Goal: Task Accomplishment & Management: Use online tool/utility

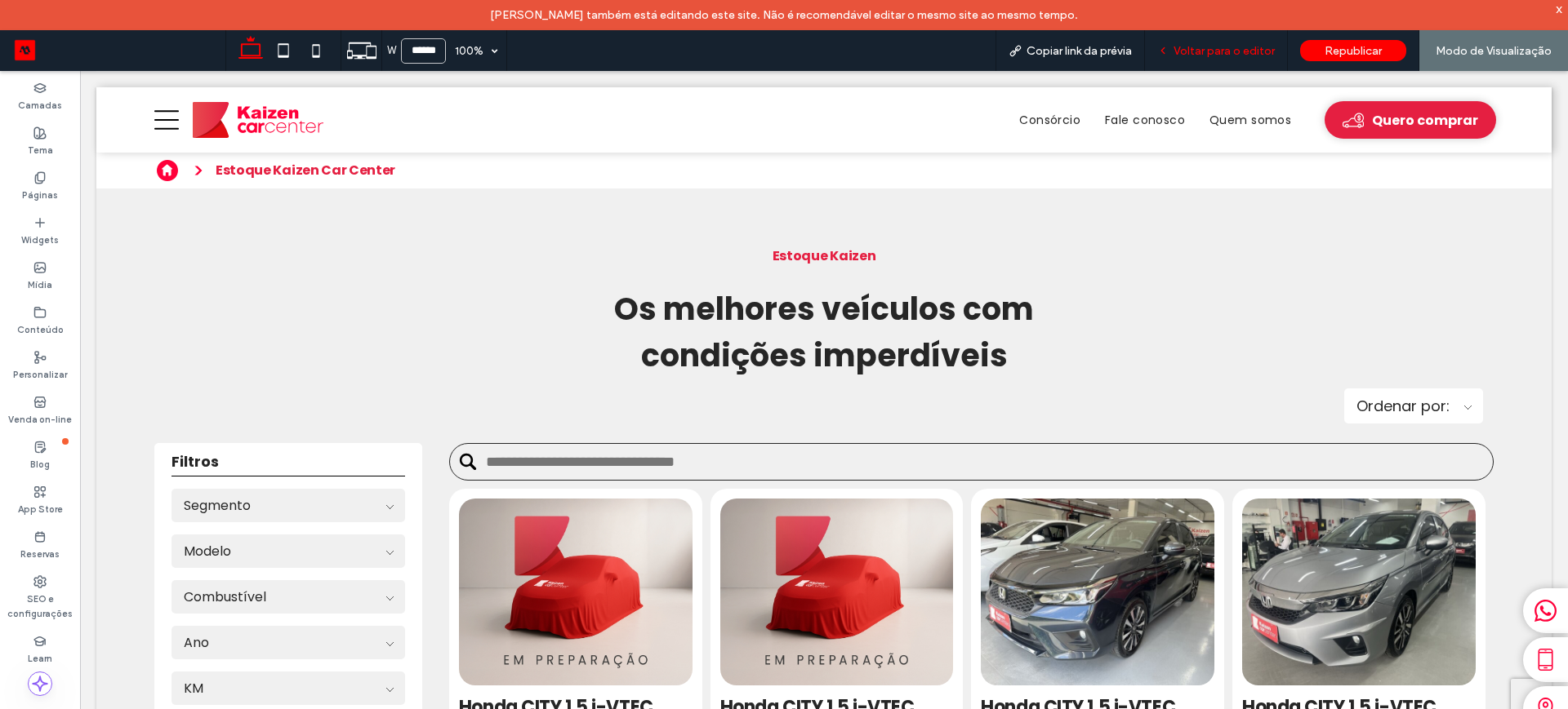
click at [1215, 51] on span "Voltar para o editor" at bounding box center [1224, 51] width 101 height 14
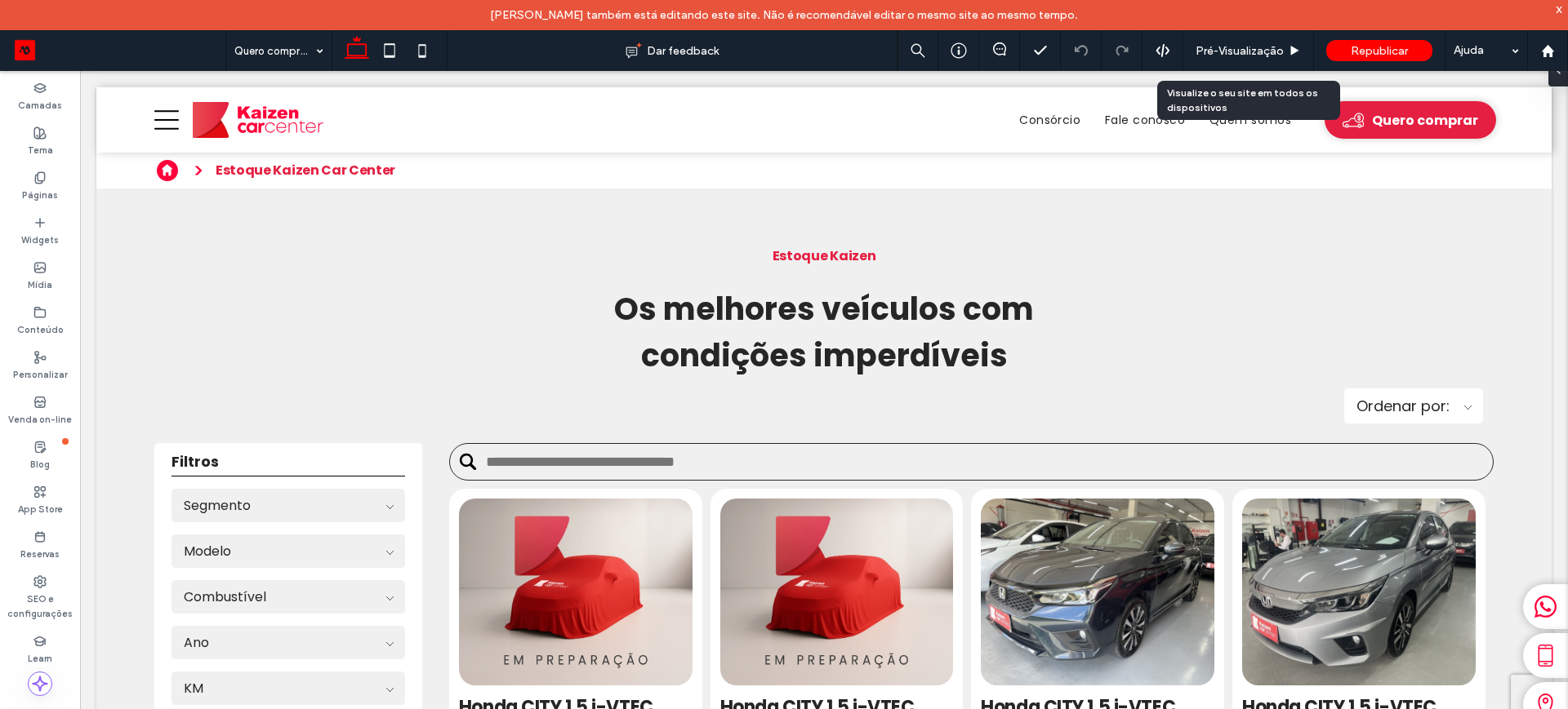
click at [1215, 51] on span "Pré-Visualizaçāo" at bounding box center [1240, 51] width 88 height 14
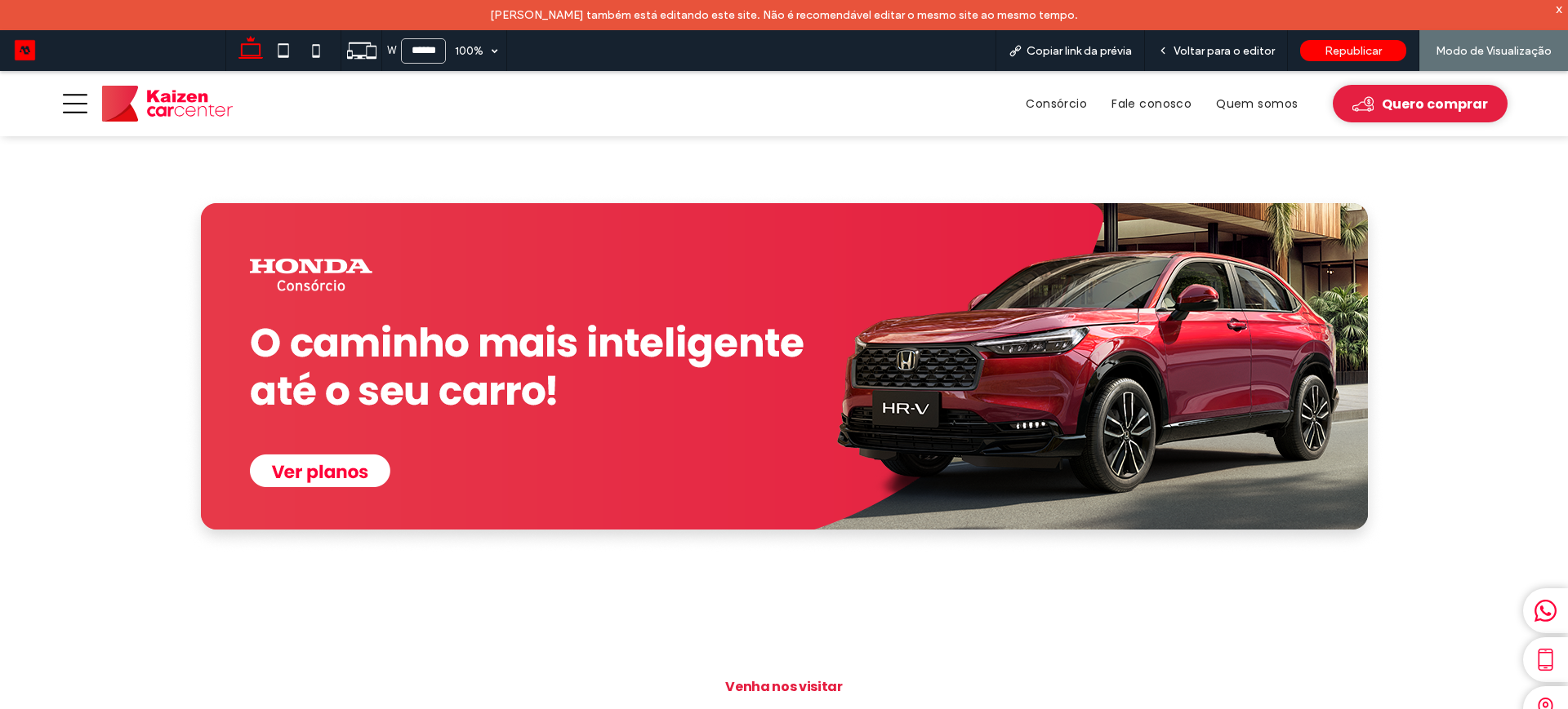
scroll to position [2551, 0]
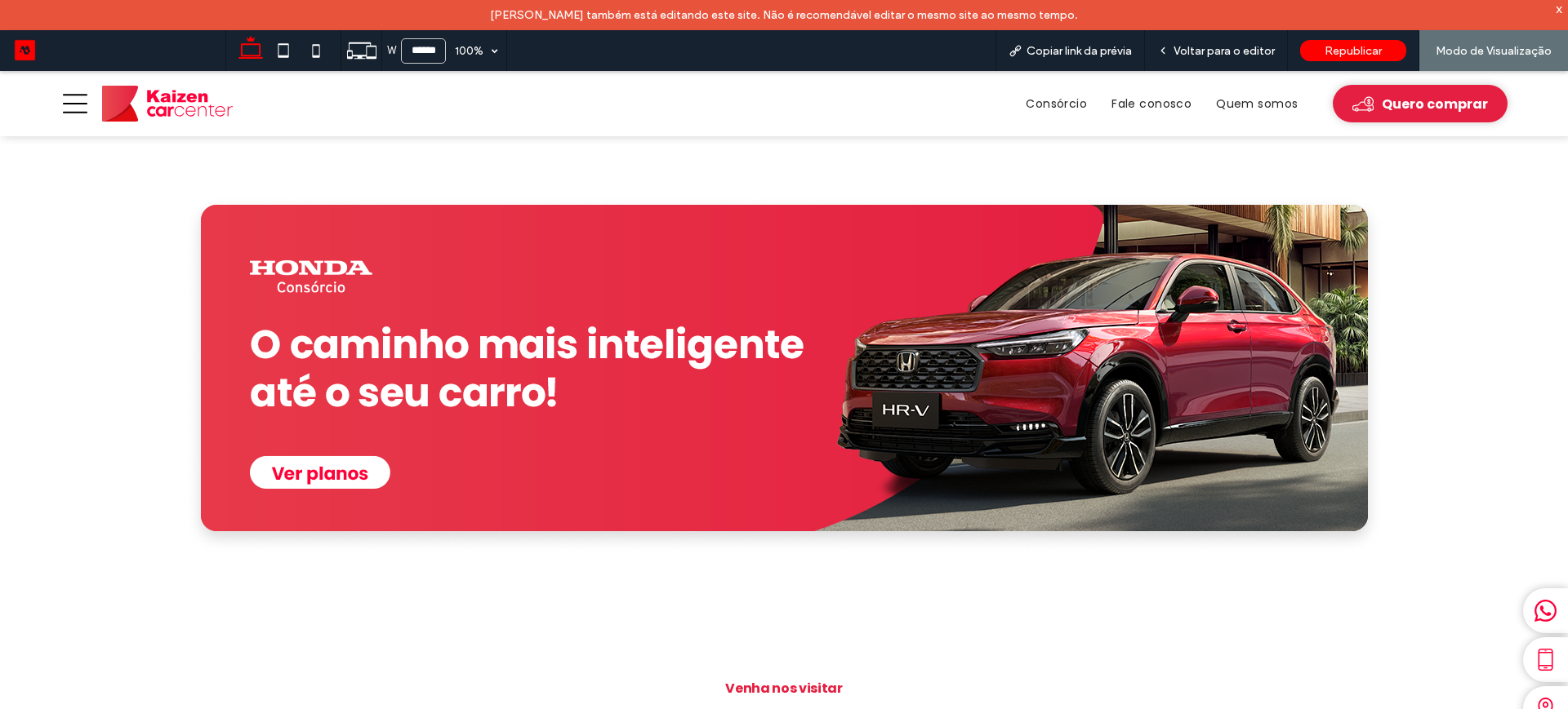
click at [323, 466] on img at bounding box center [784, 375] width 1200 height 360
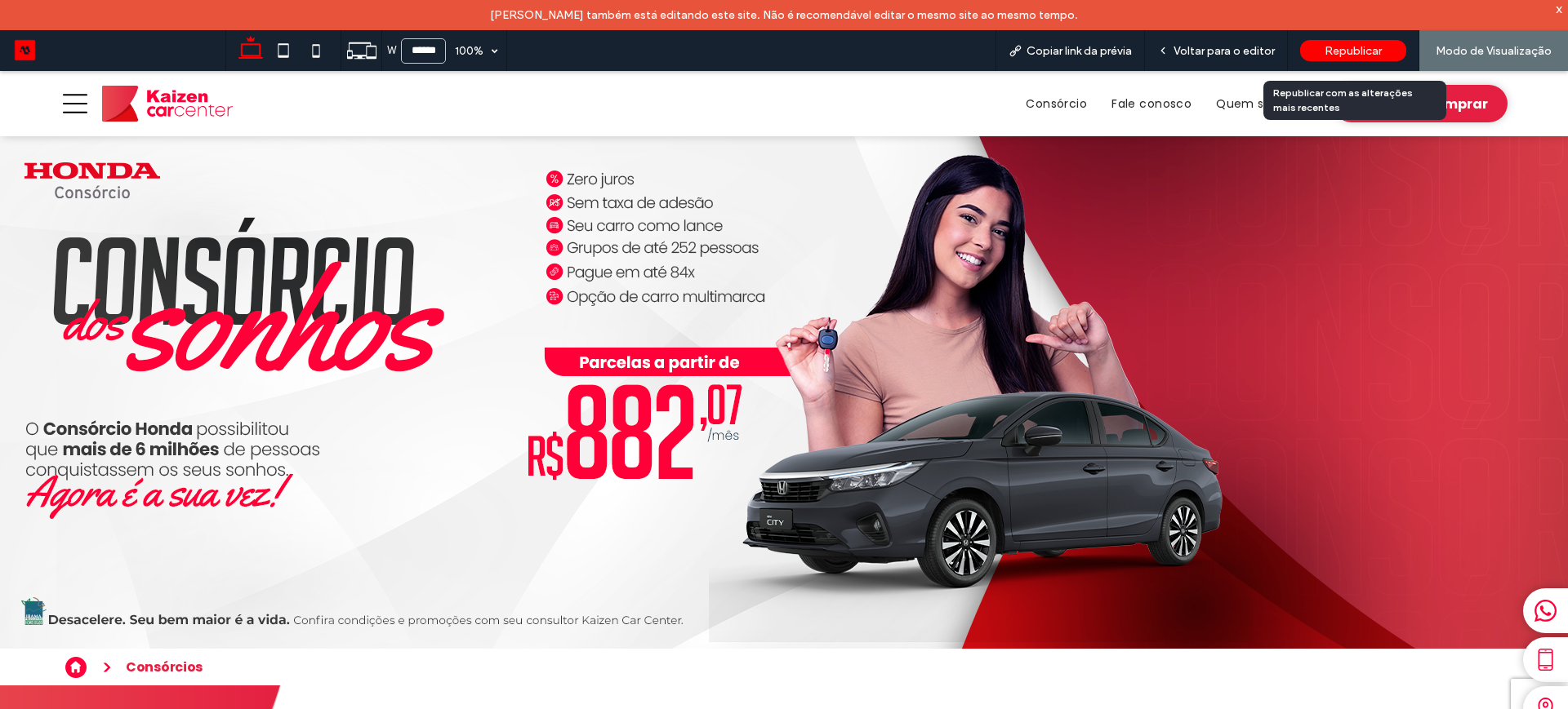
click at [1355, 44] on span "Republicar" at bounding box center [1354, 51] width 57 height 14
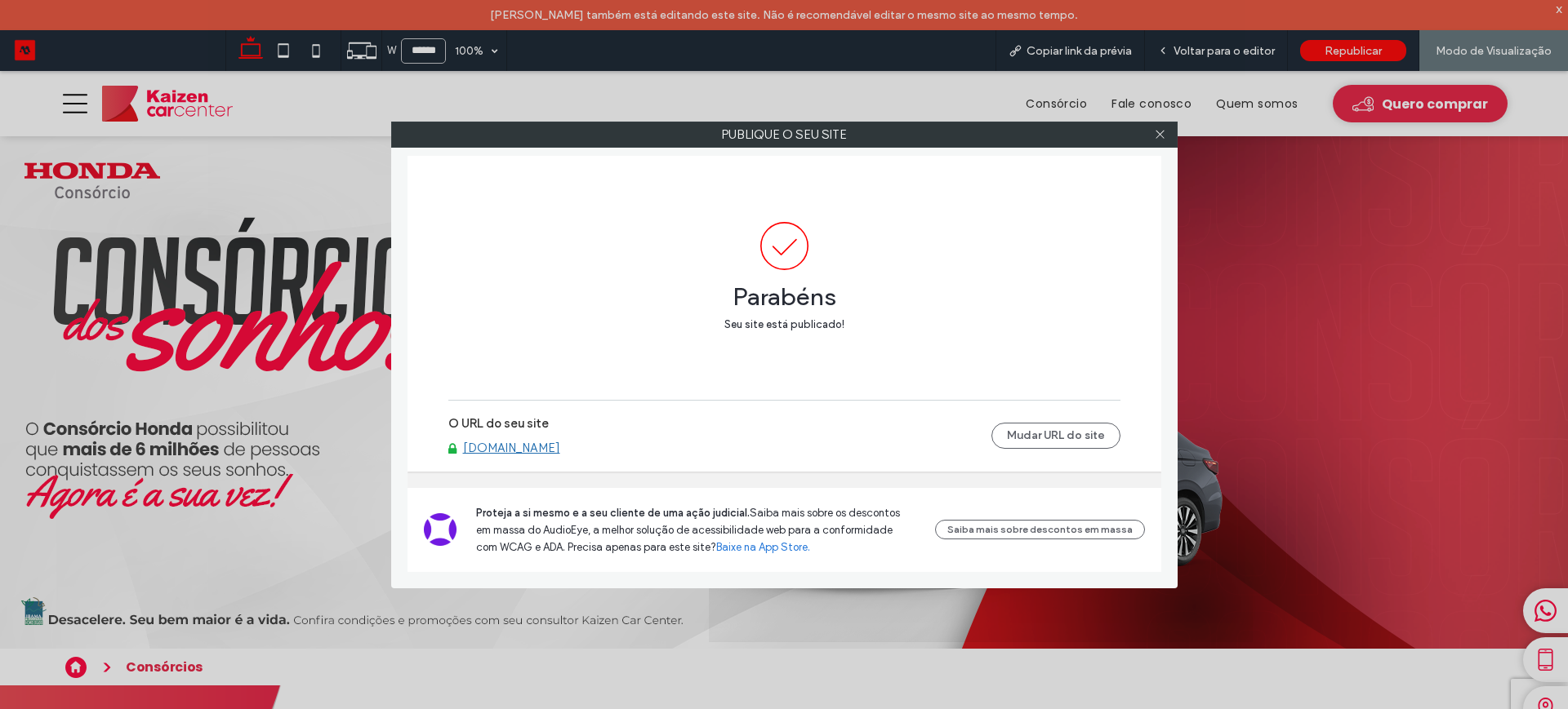
click at [556, 445] on link "[DOMAIN_NAME]" at bounding box center [511, 447] width 97 height 14
click at [1162, 131] on icon at bounding box center [1160, 134] width 13 height 13
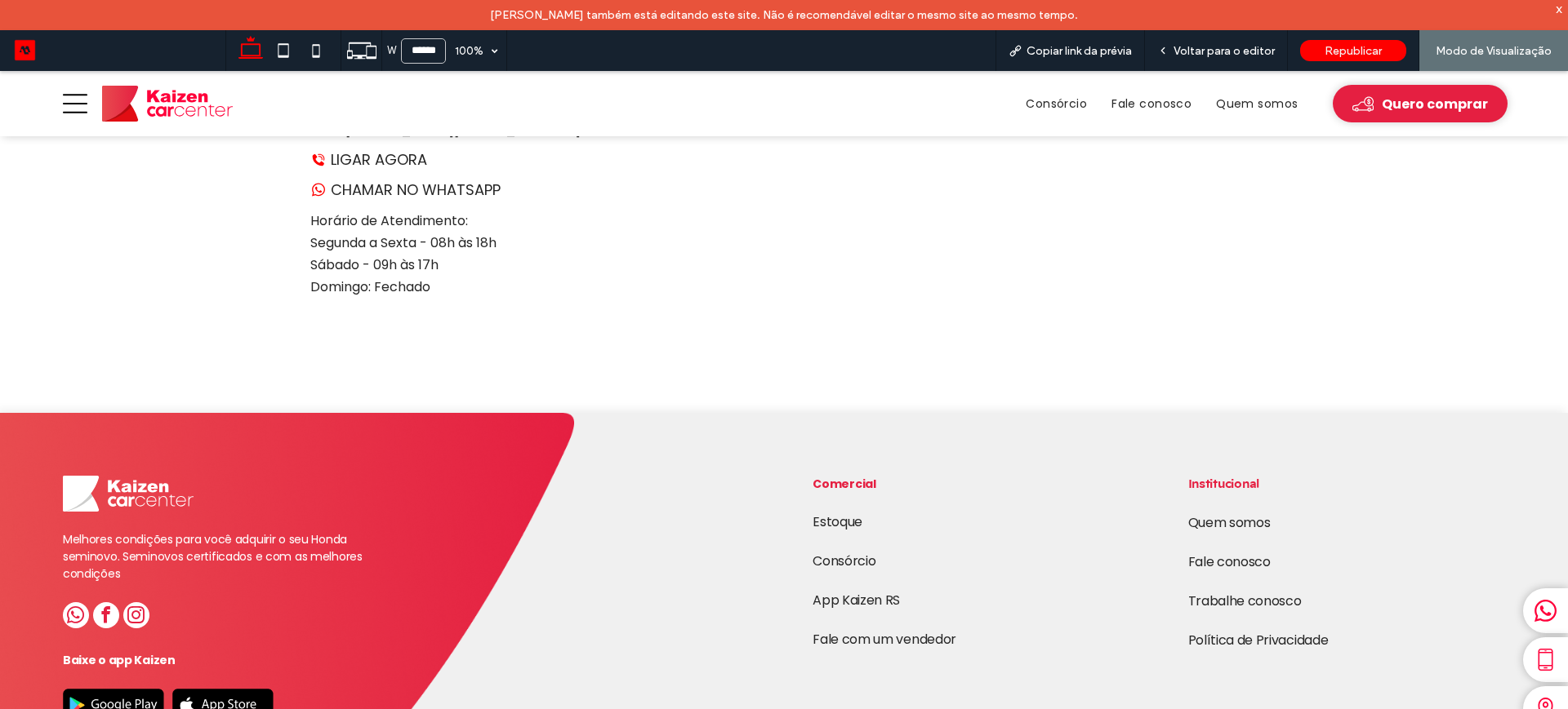
scroll to position [3146, 0]
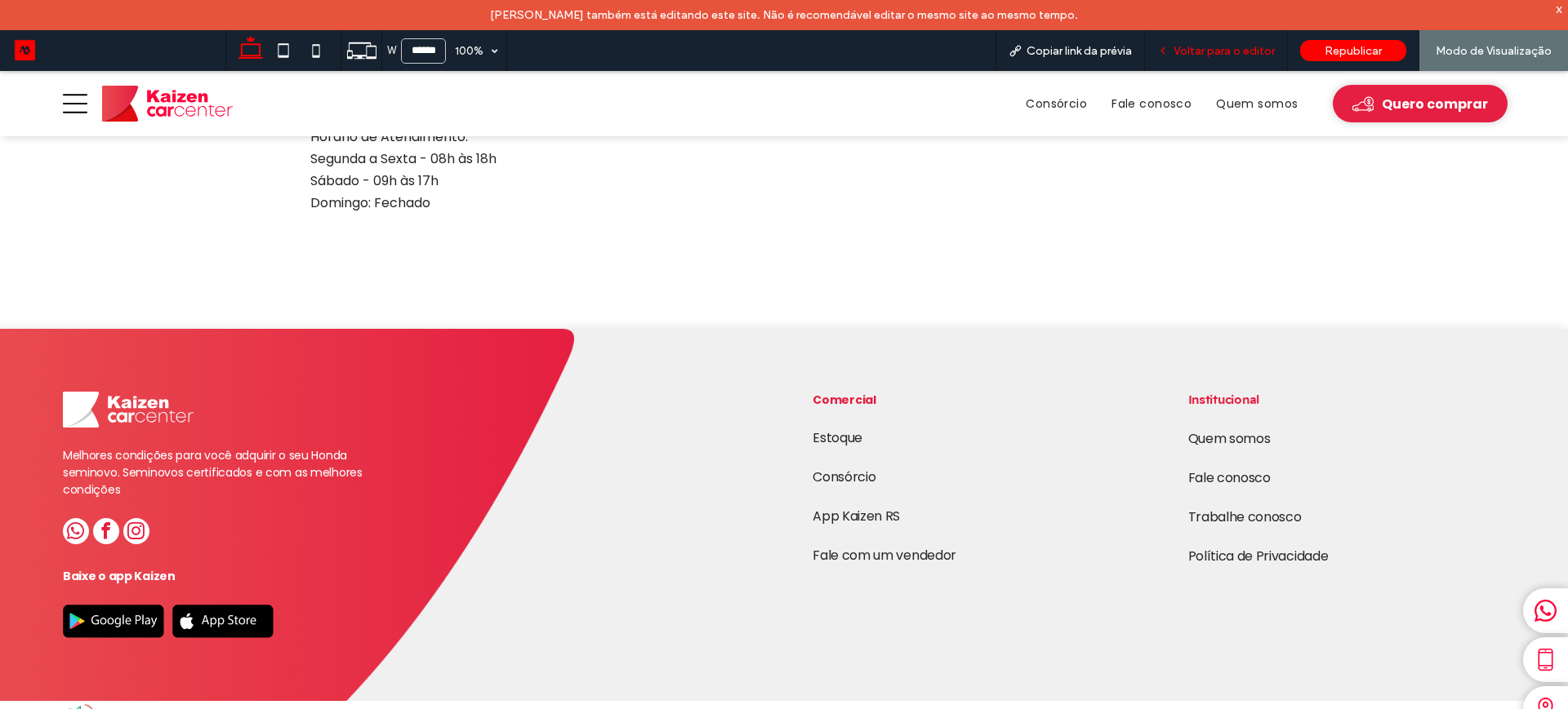
click at [1243, 48] on span "Voltar para o editor" at bounding box center [1224, 51] width 101 height 14
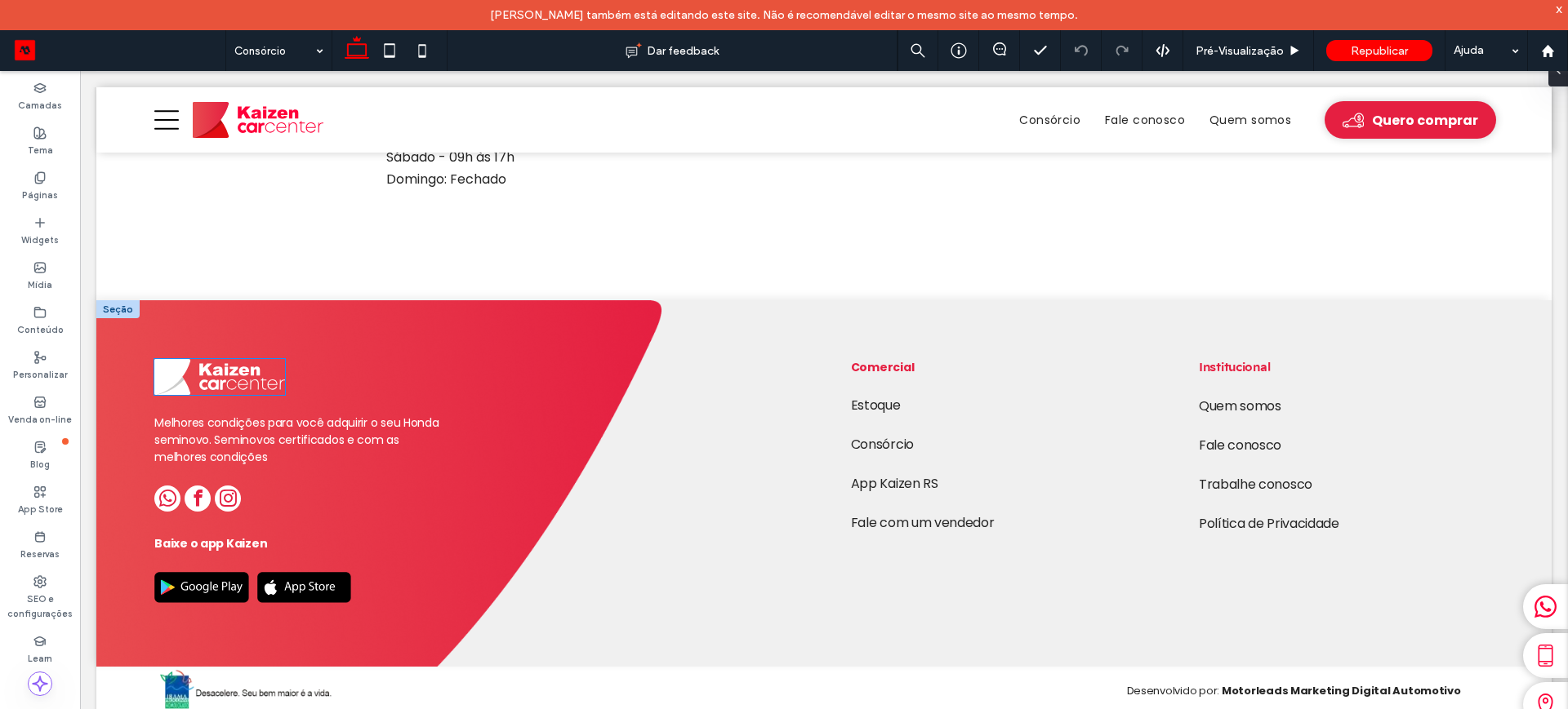
scroll to position [2989, 0]
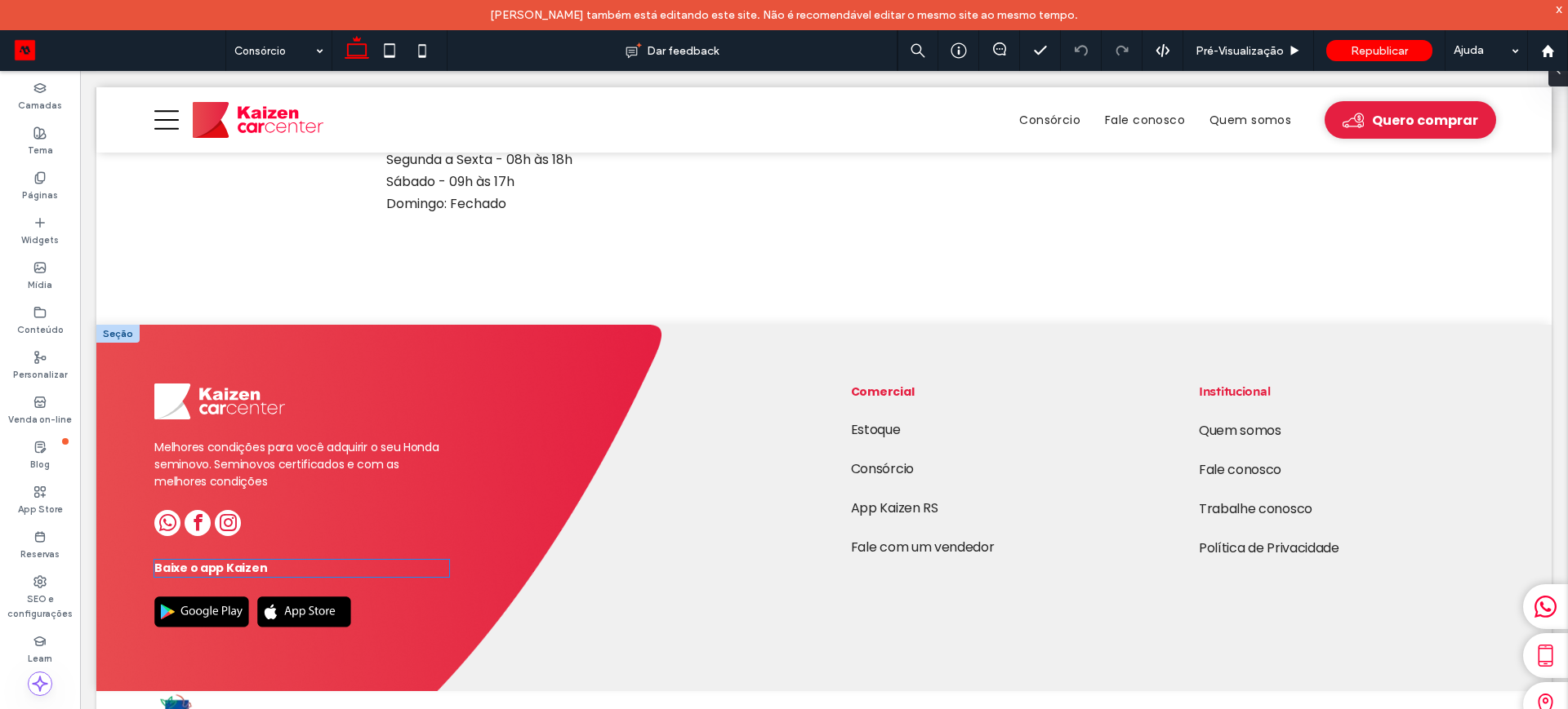
click at [219, 560] on strong "Baixe o app Kaizen" at bounding box center [210, 567] width 112 height 16
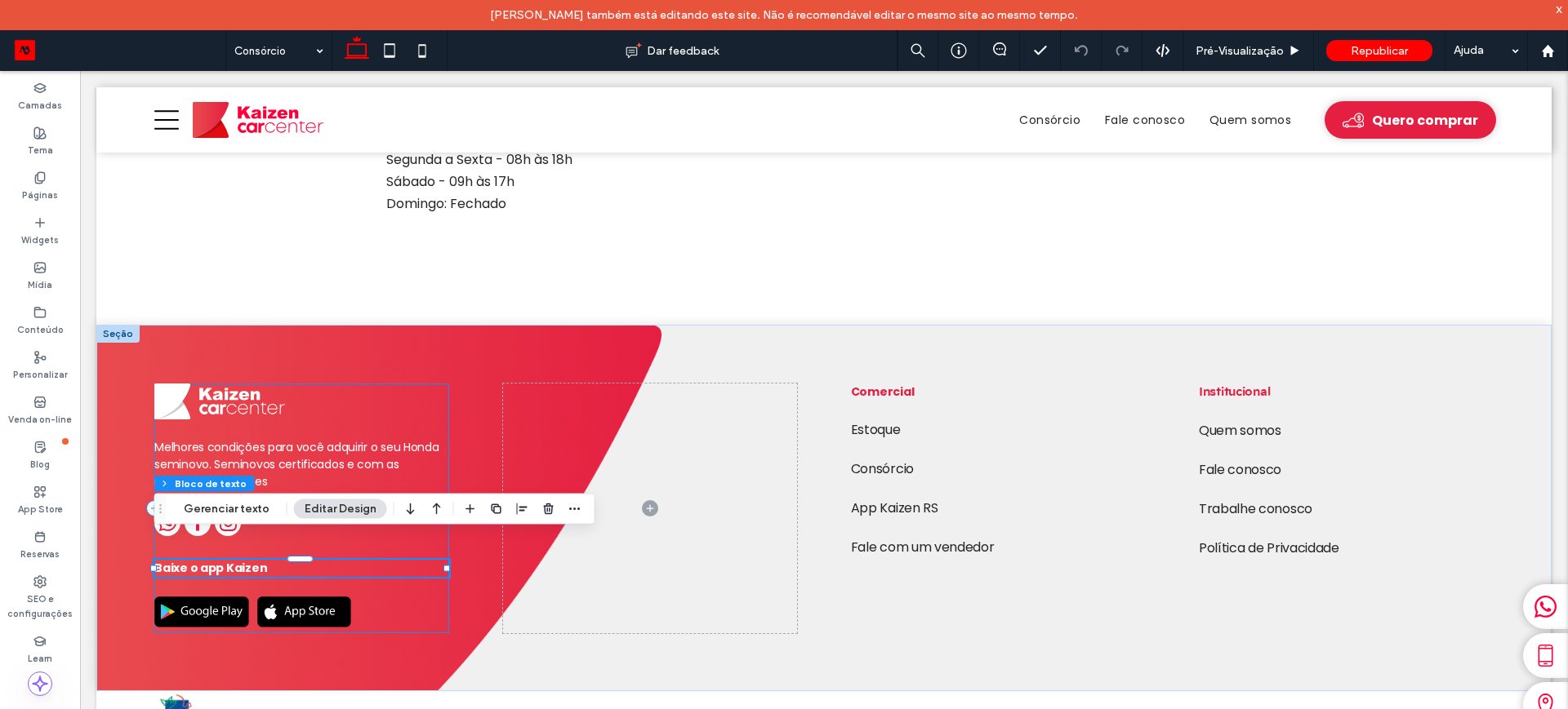
scroll to position [2990, 0]
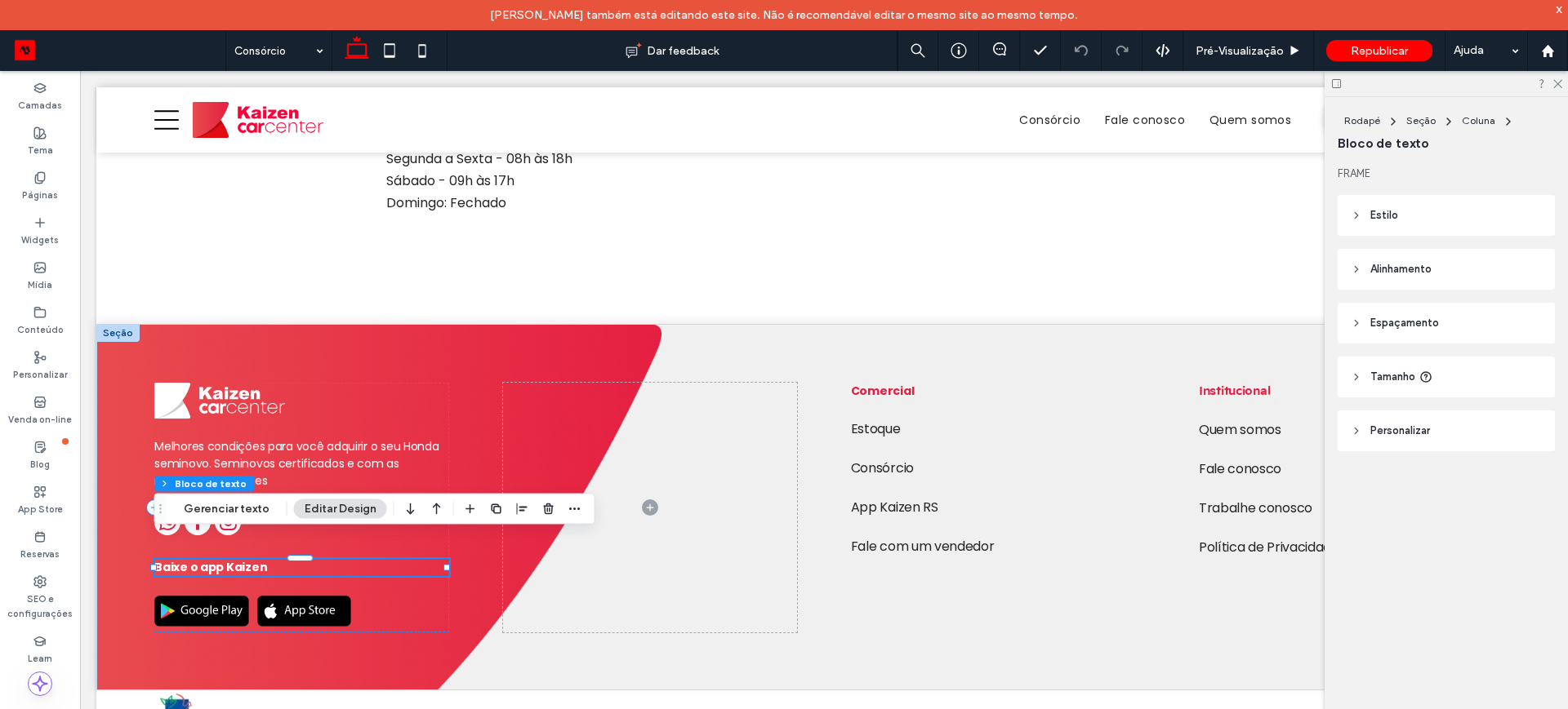
click at [238, 560] on strong "Baixe o app Kaizen" at bounding box center [210, 567] width 112 height 16
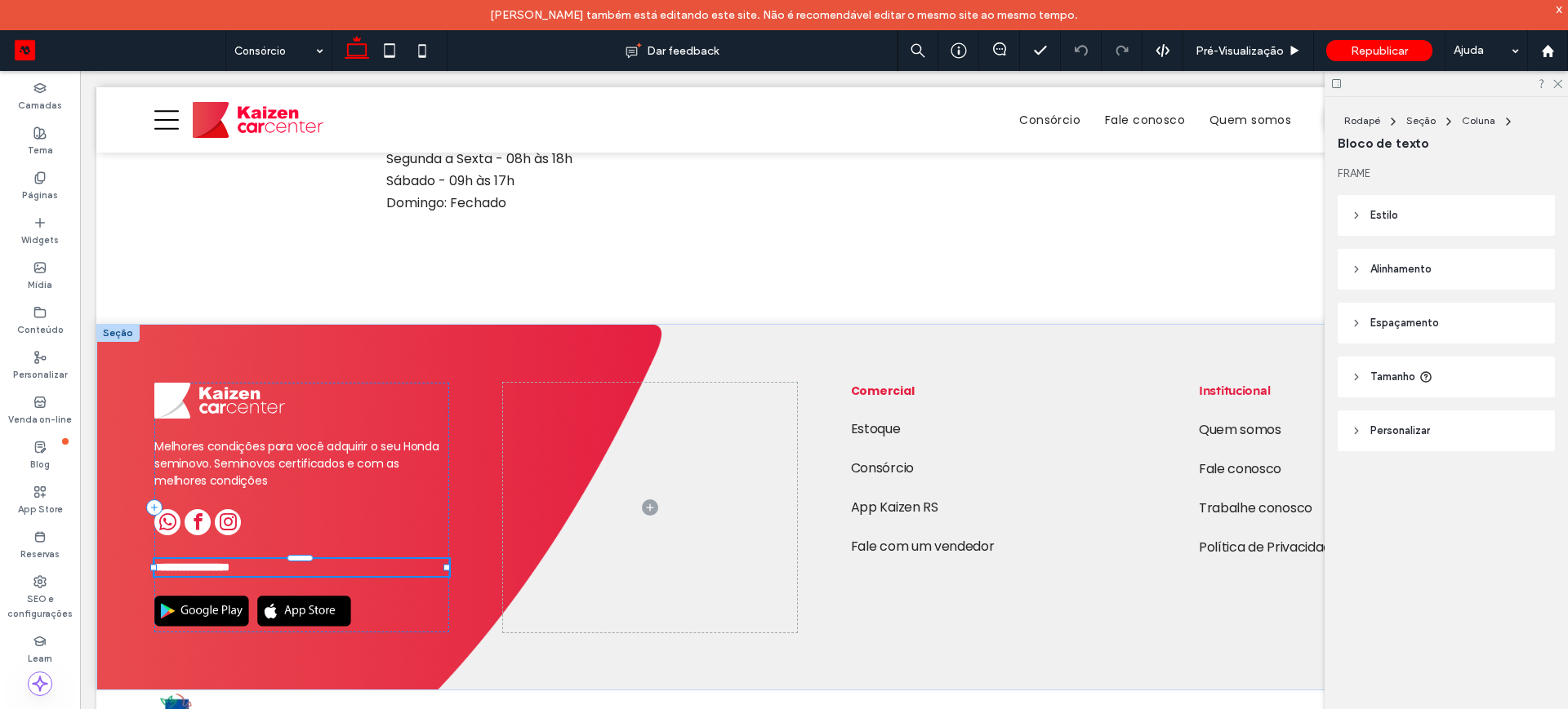
click at [279, 560] on p "**********" at bounding box center [301, 568] width 295 height 17
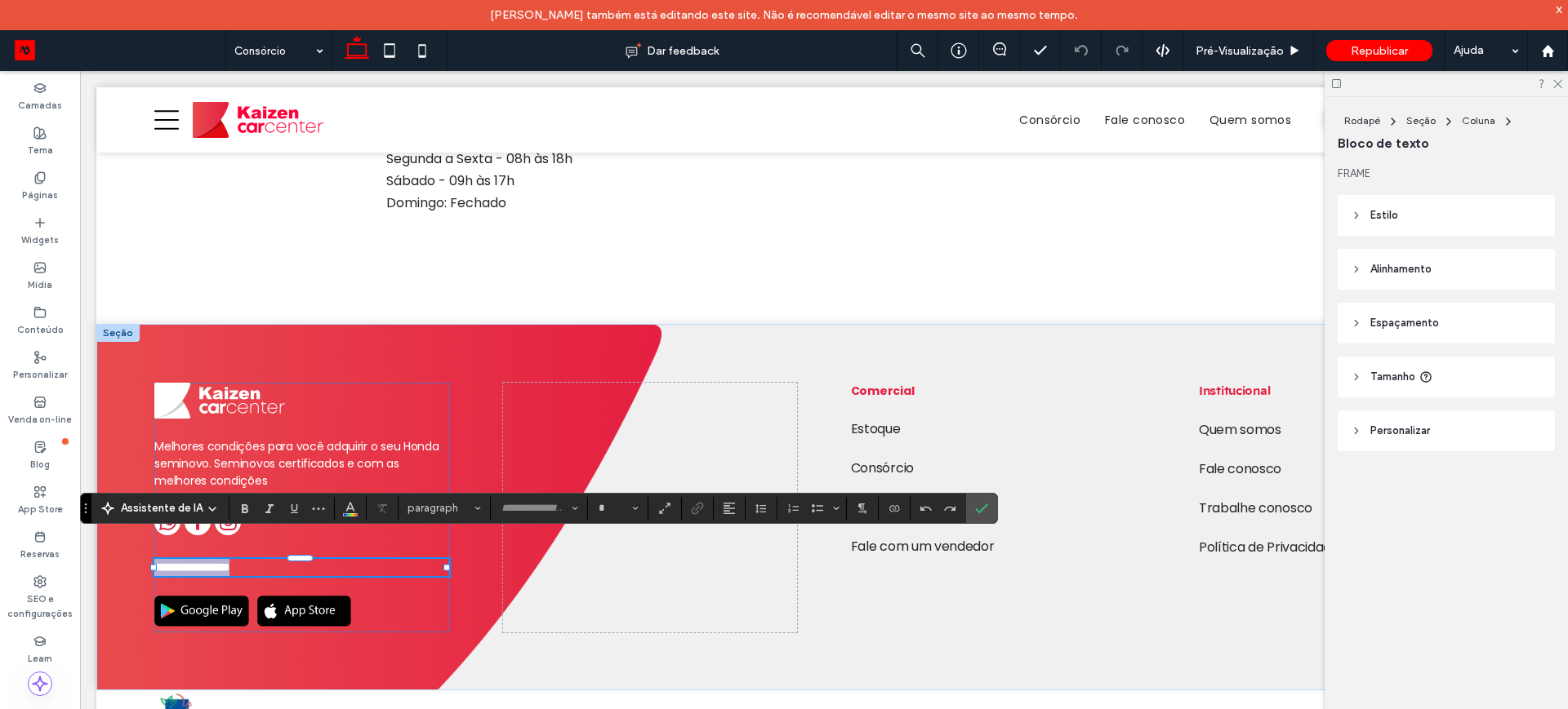
type input "*******"
type input "**"
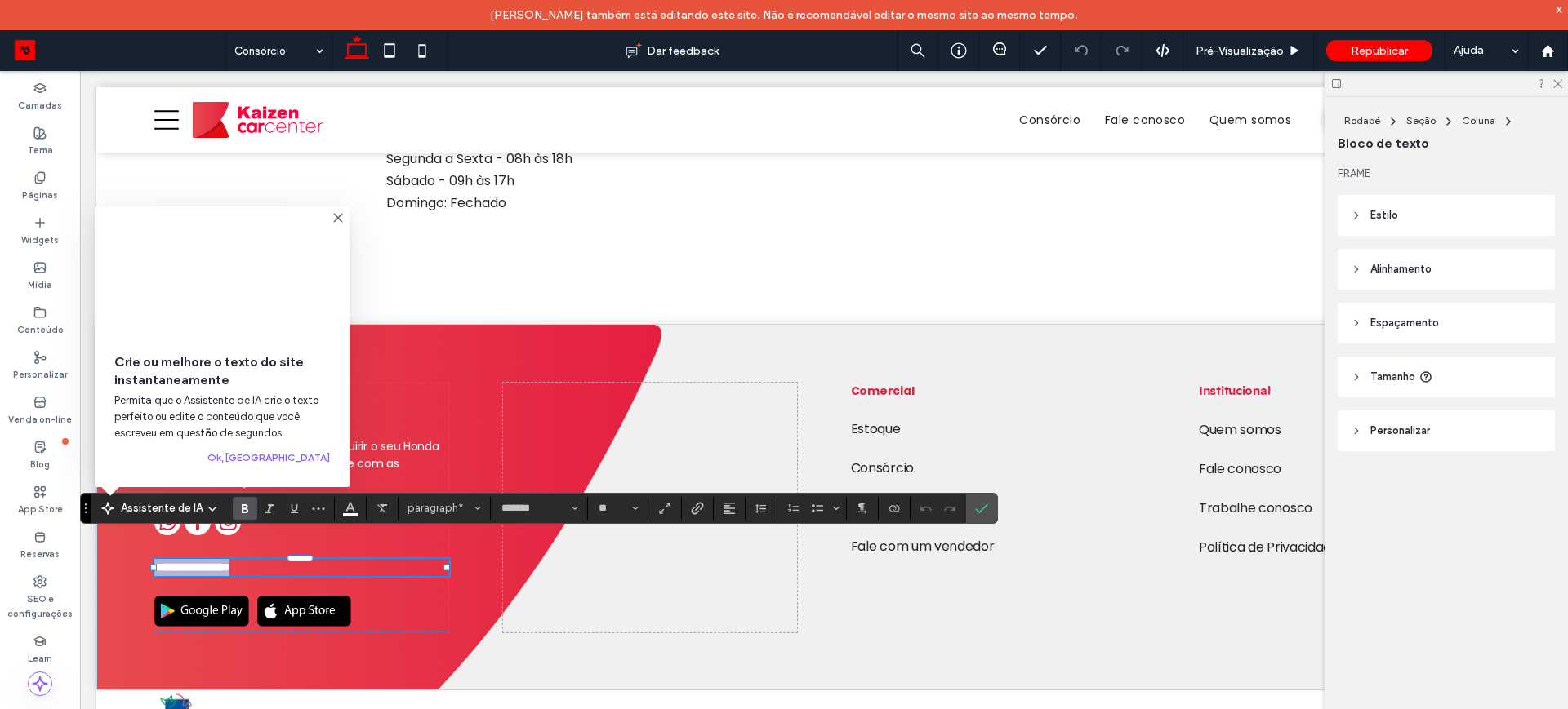
click at [267, 560] on p "**********" at bounding box center [301, 568] width 295 height 17
click at [984, 510] on icon "Confirmar" at bounding box center [981, 508] width 13 height 13
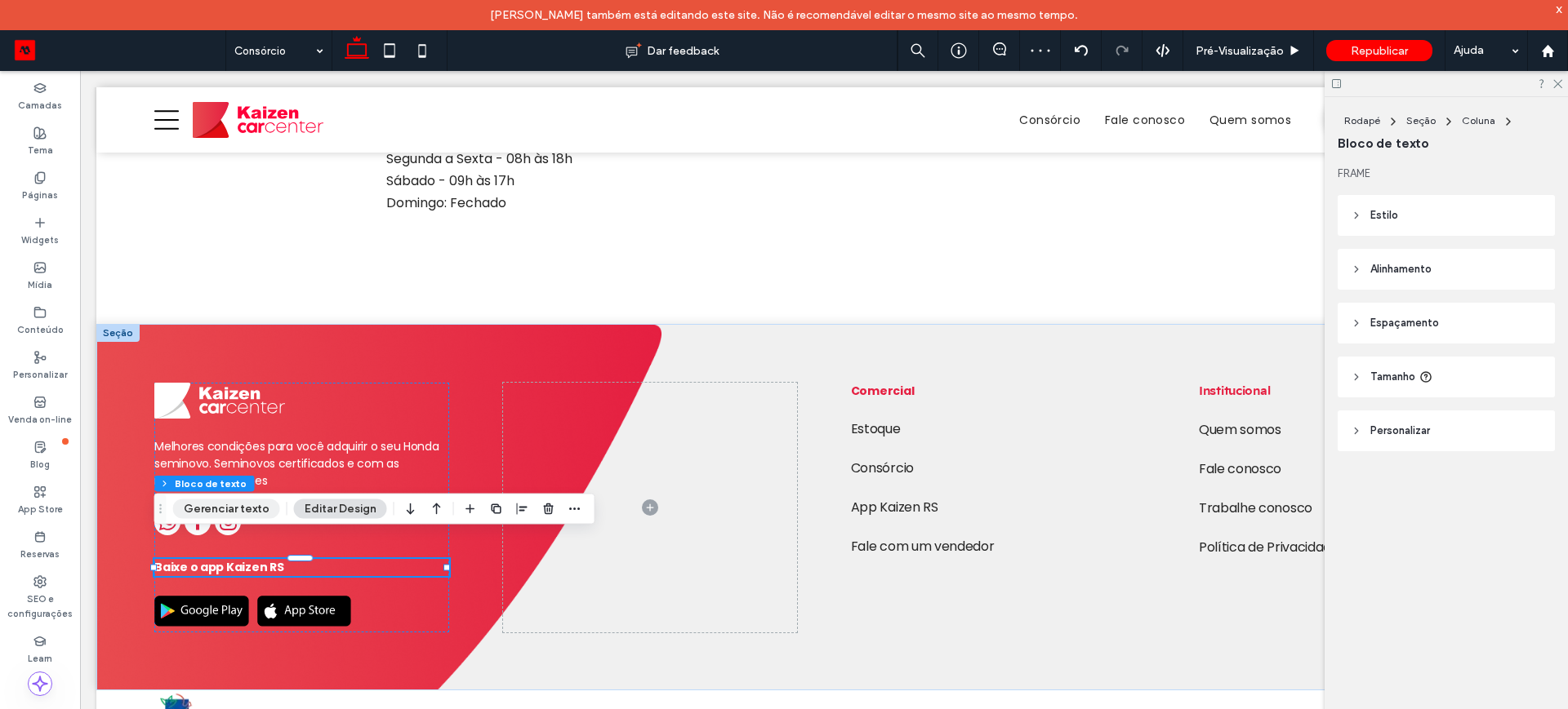
click at [242, 506] on button "Gerenciar texto" at bounding box center [226, 509] width 107 height 19
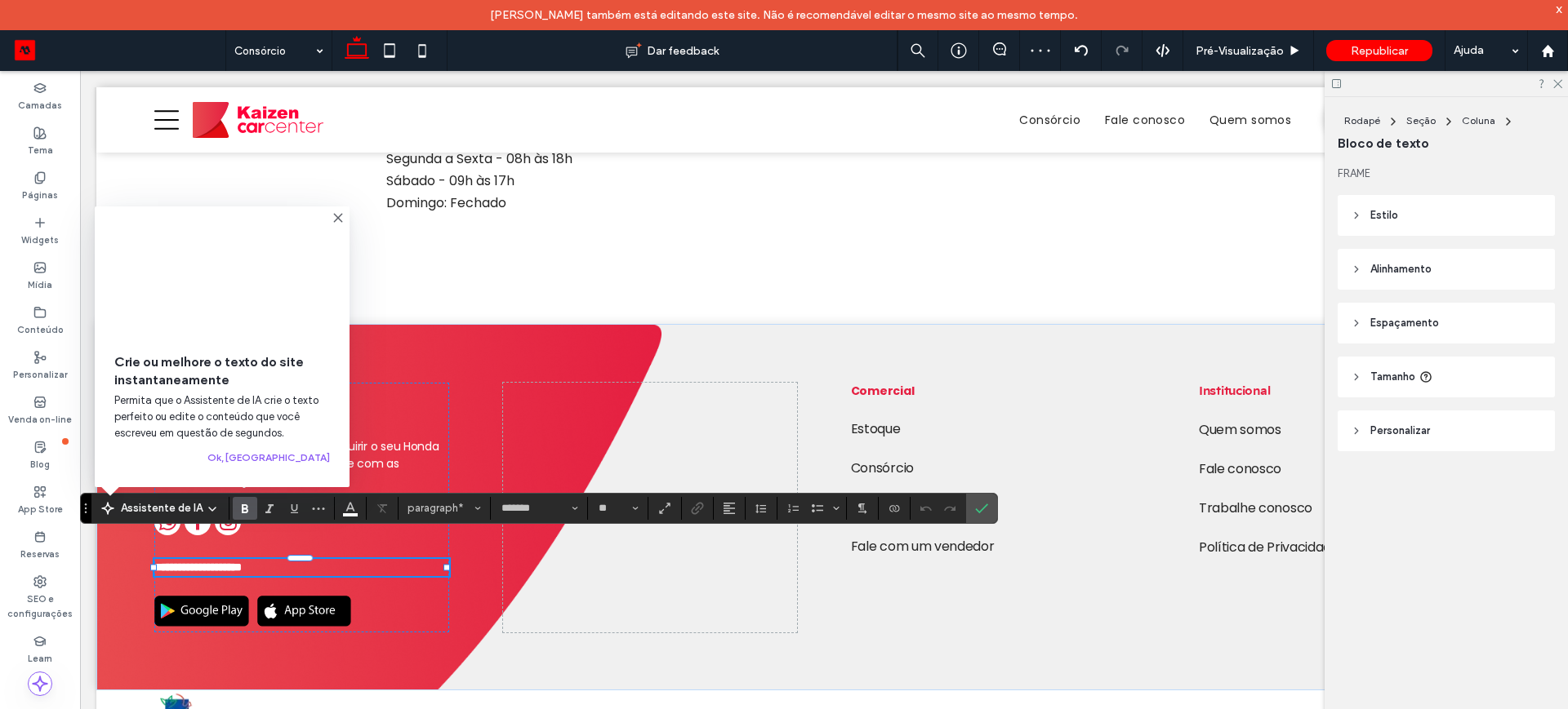
click at [335, 215] on icon at bounding box center [338, 217] width 13 height 13
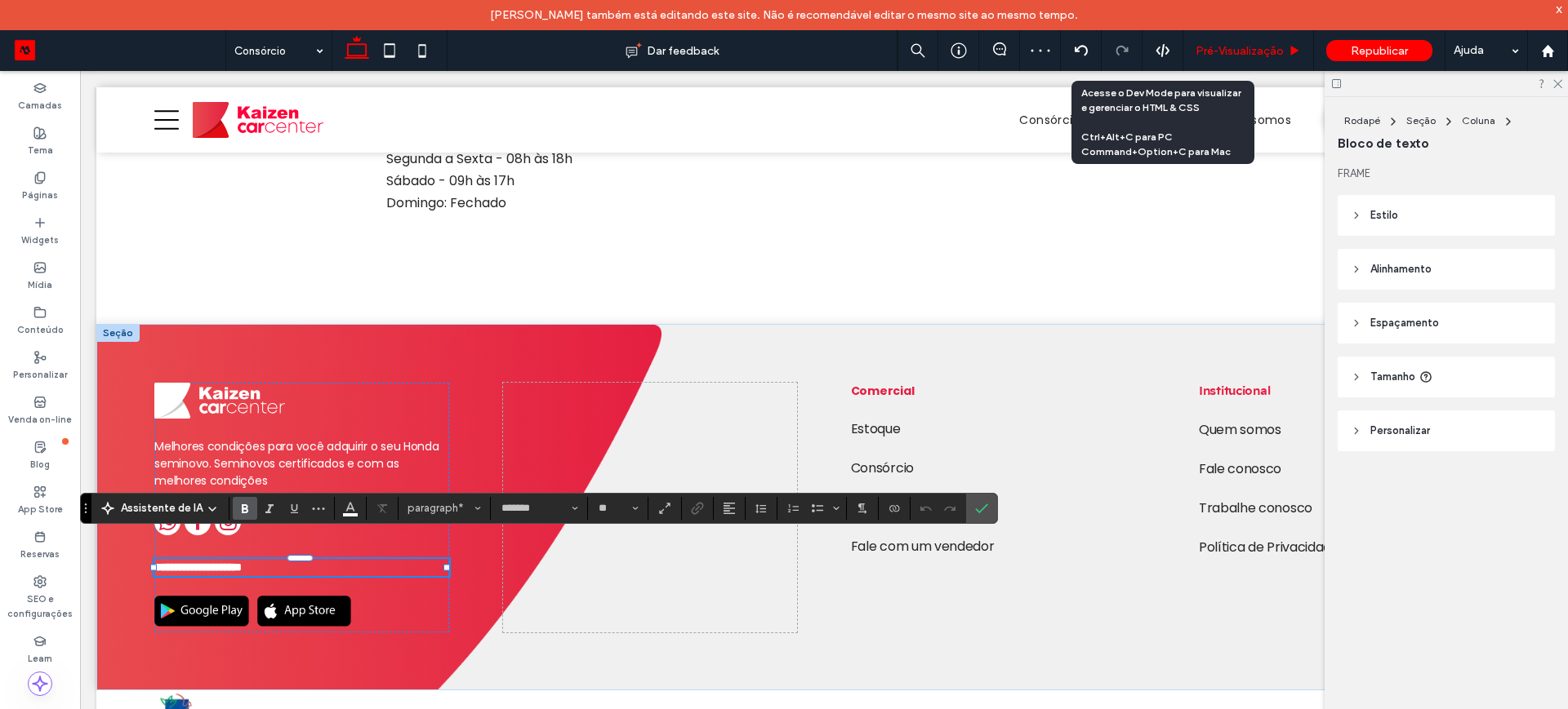
click at [1228, 41] on div "Pré-Visualizaçāo" at bounding box center [1248, 51] width 131 height 41
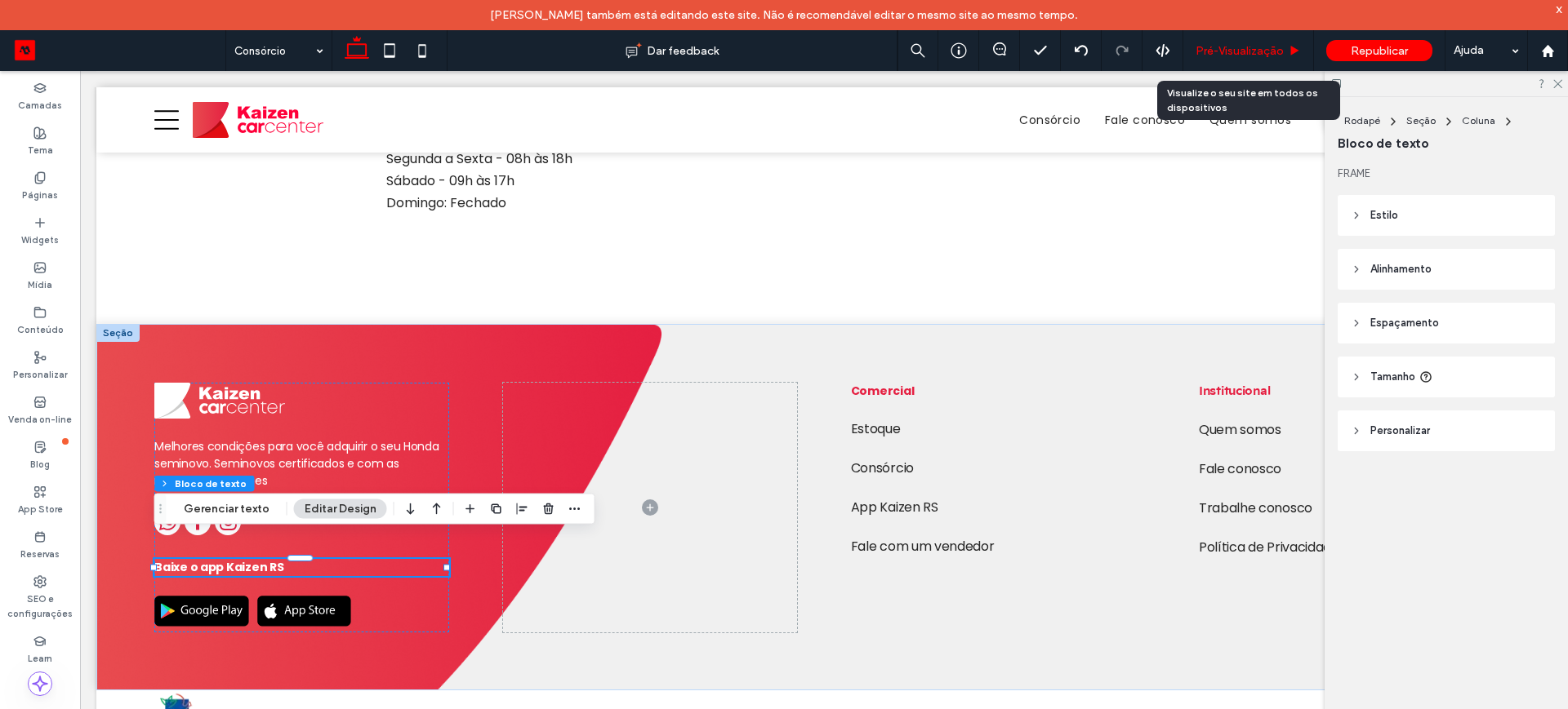
click at [1228, 45] on span "Pré-Visualizaçāo" at bounding box center [1240, 51] width 88 height 14
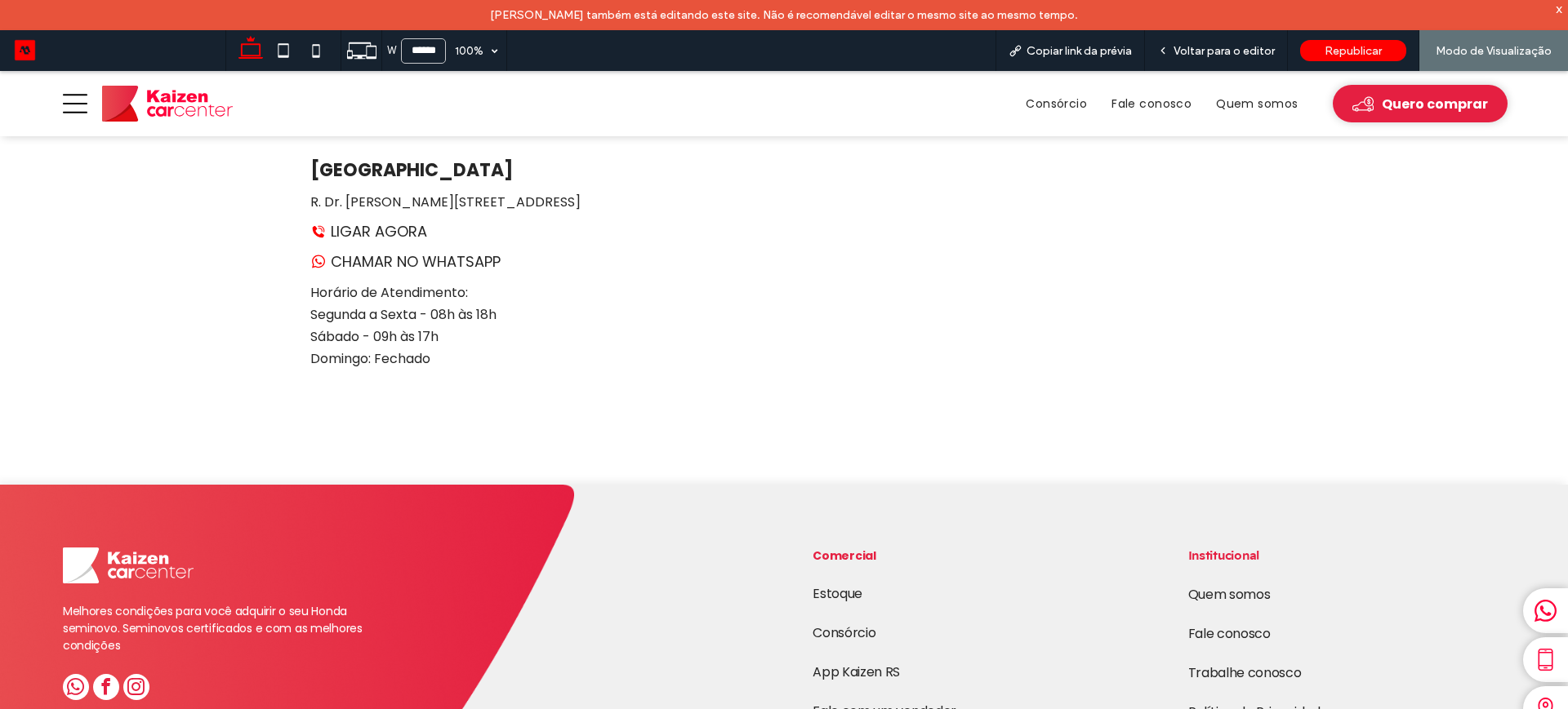
scroll to position [3146, 0]
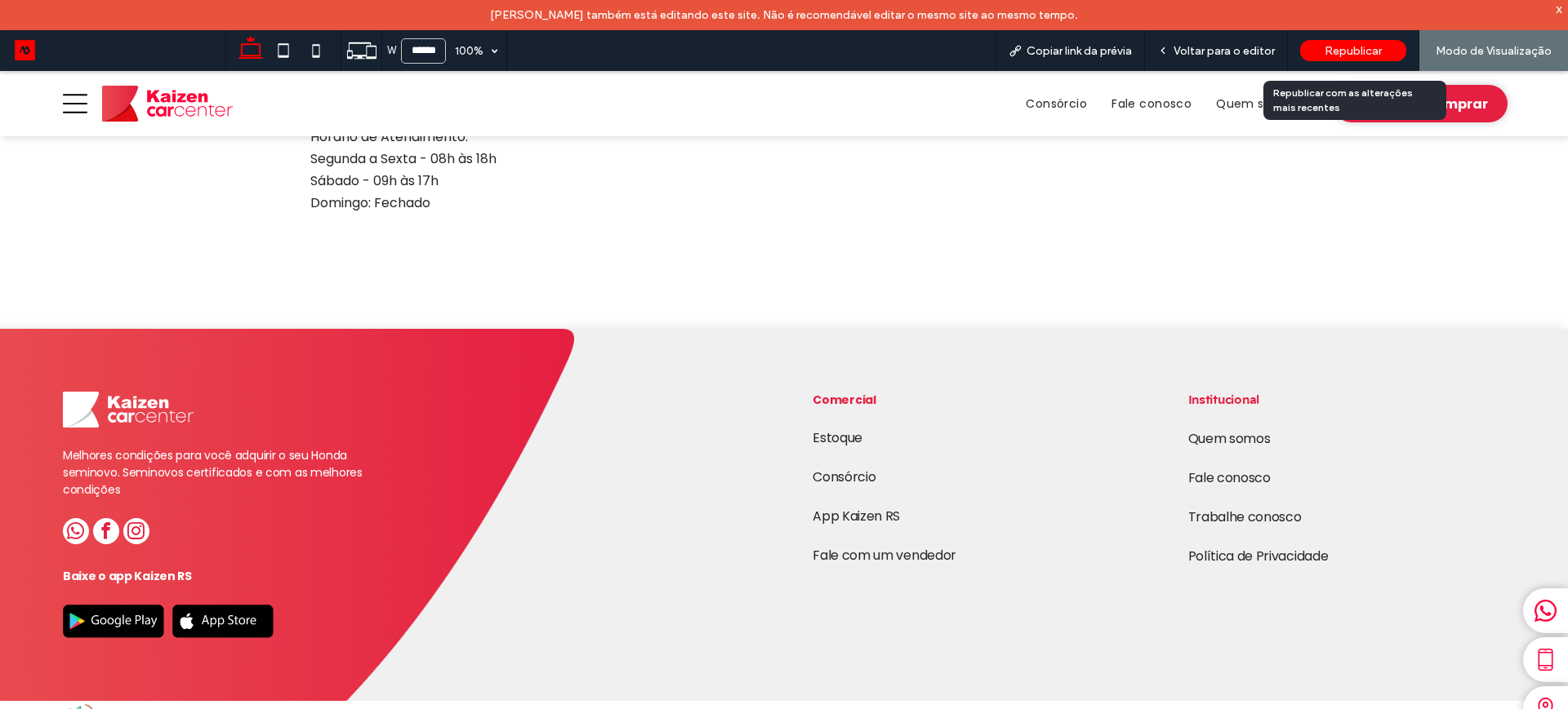
drag, startPoint x: 1354, startPoint y: 41, endPoint x: 1332, endPoint y: 57, distance: 27.2
click at [1354, 41] on div "Republicar" at bounding box center [1354, 50] width 106 height 21
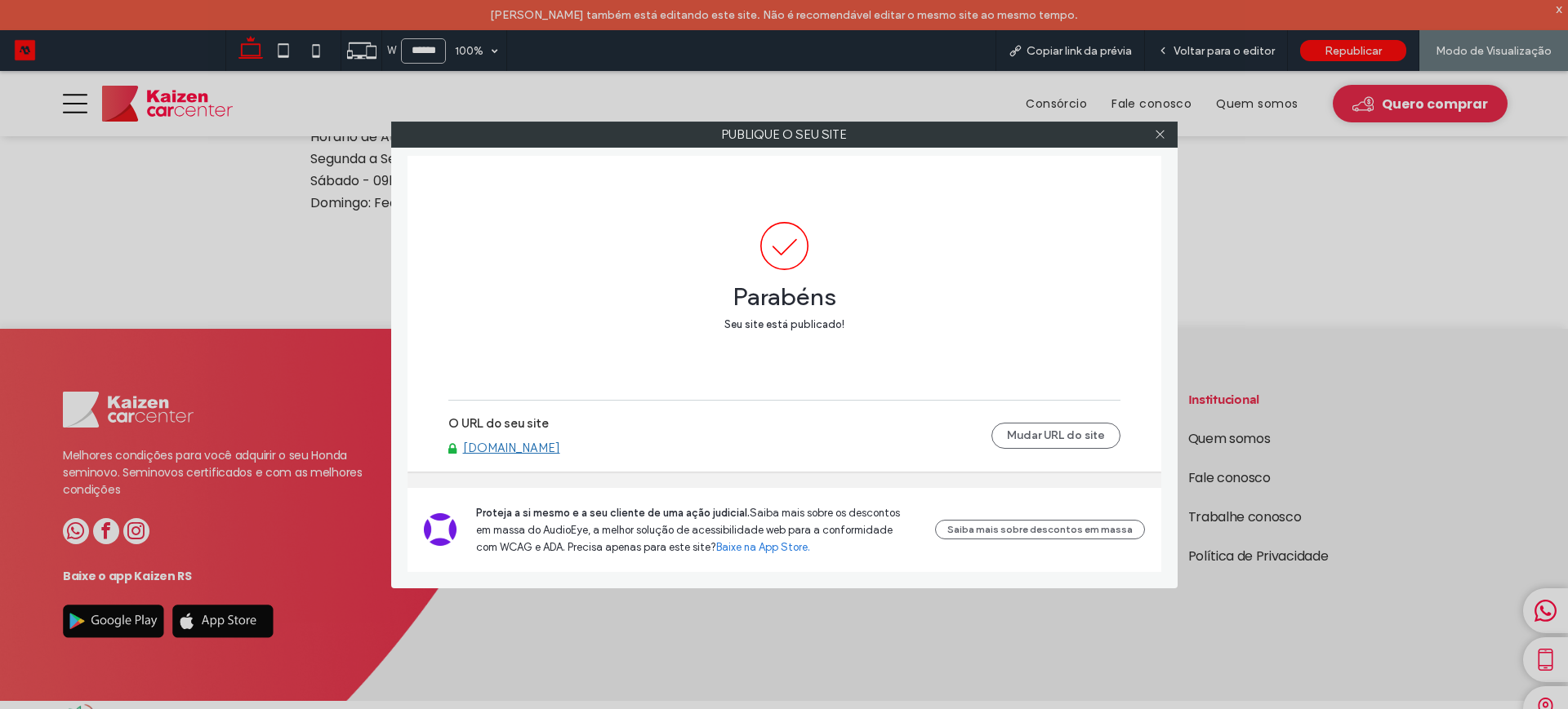
click at [524, 452] on link "[DOMAIN_NAME]" at bounding box center [511, 447] width 97 height 14
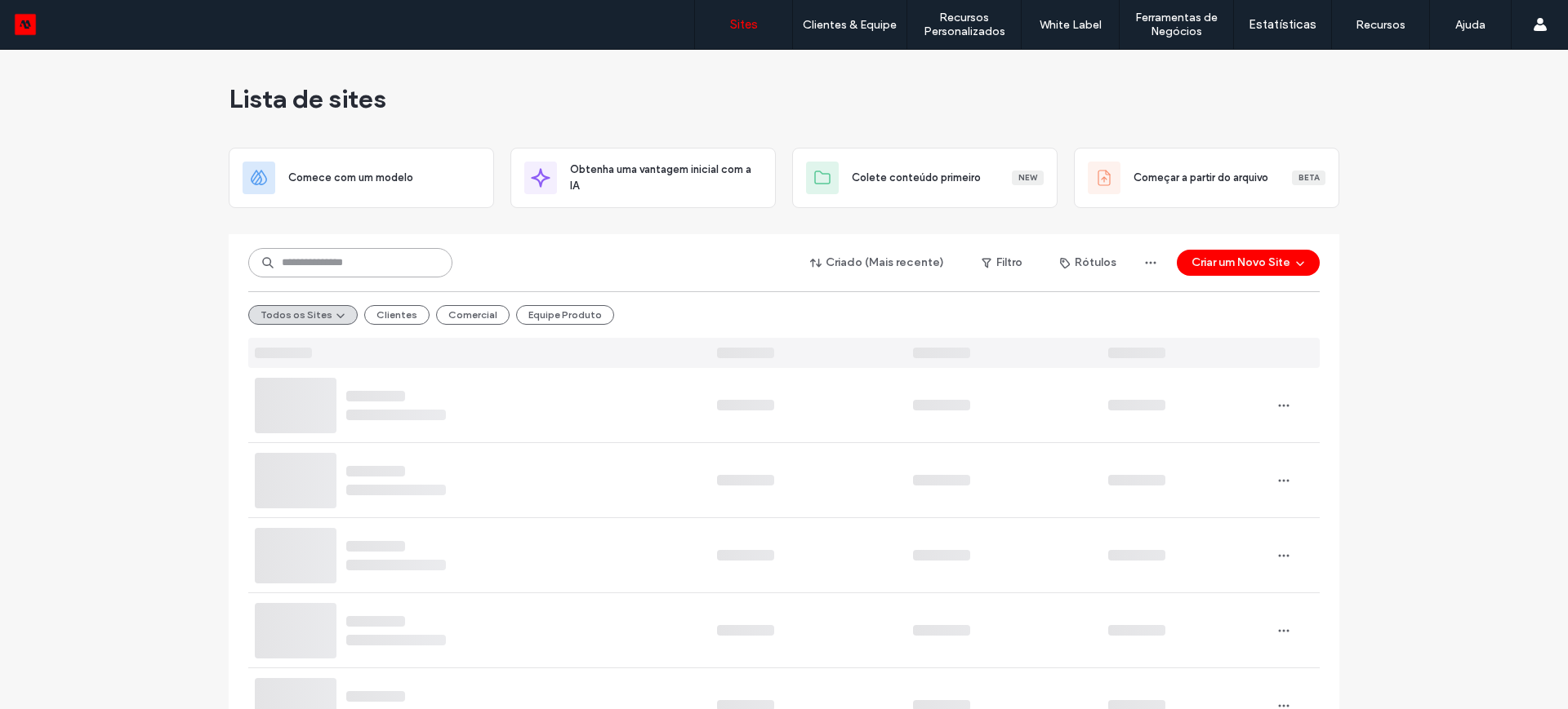
click at [307, 266] on input at bounding box center [350, 262] width 204 height 30
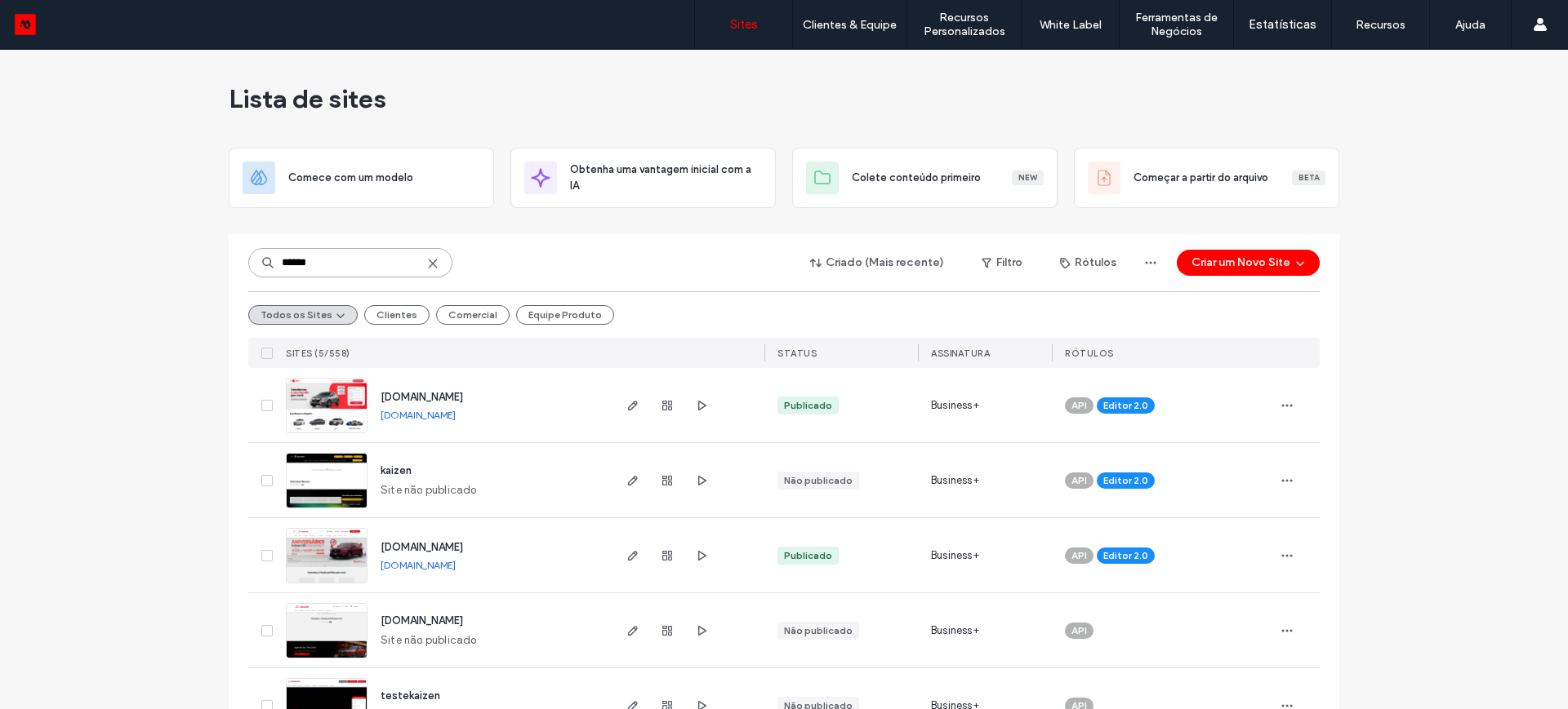
type input "******"
click at [423, 413] on link "[DOMAIN_NAME]" at bounding box center [418, 415] width 75 height 13
